Goal: Find specific page/section: Find specific page/section

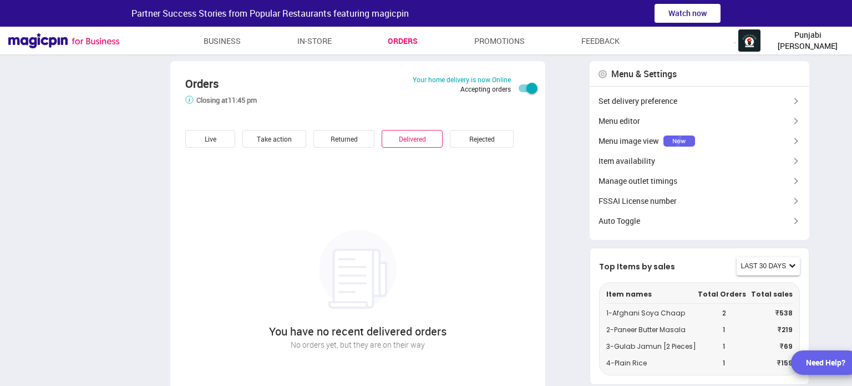
click at [823, 40] on span "Punjabi [PERSON_NAME]" at bounding box center [807, 40] width 83 height 22
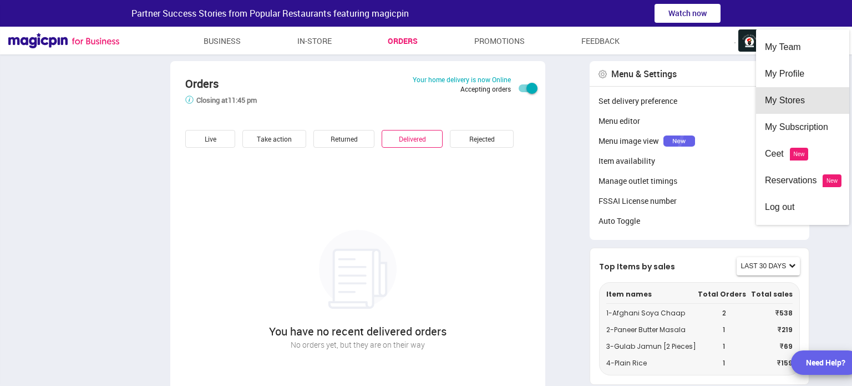
click at [802, 99] on div "My Stores" at bounding box center [802, 100] width 75 height 27
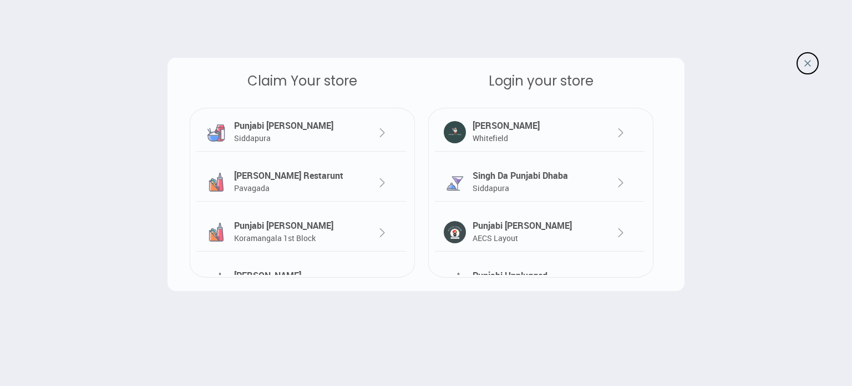
click at [532, 126] on div "Sardarji Londonwaley Whitefield" at bounding box center [531, 132] width 123 height 26
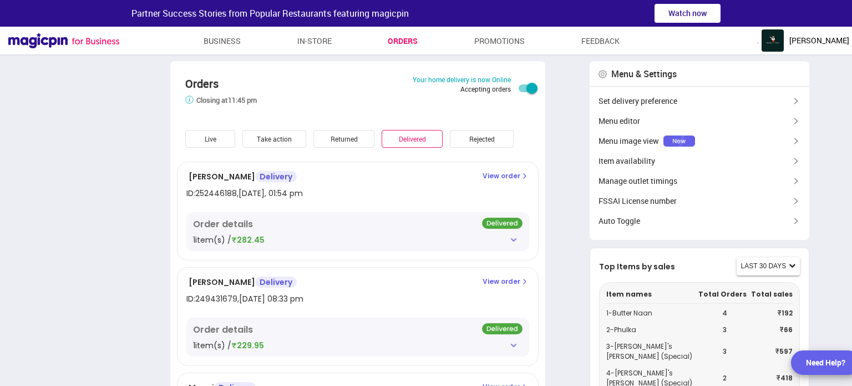
click at [215, 144] on div "Live" at bounding box center [210, 139] width 50 height 18
